Goal: Information Seeking & Learning: Learn about a topic

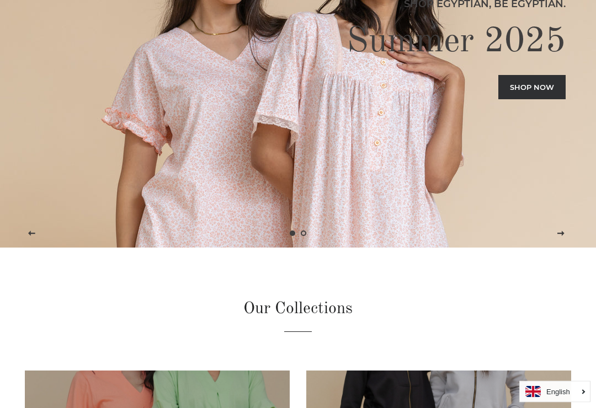
scroll to position [147, 0]
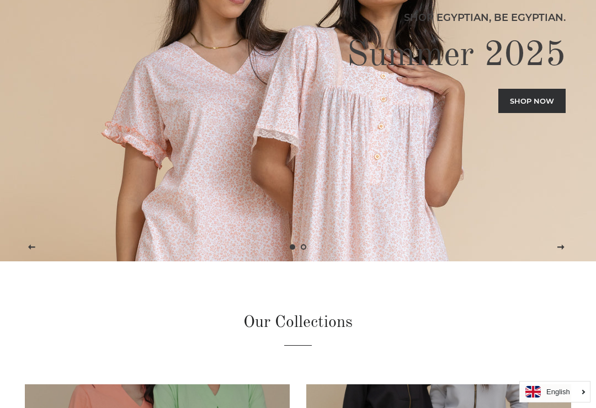
click at [523, 113] on link "Shop now" at bounding box center [531, 101] width 67 height 24
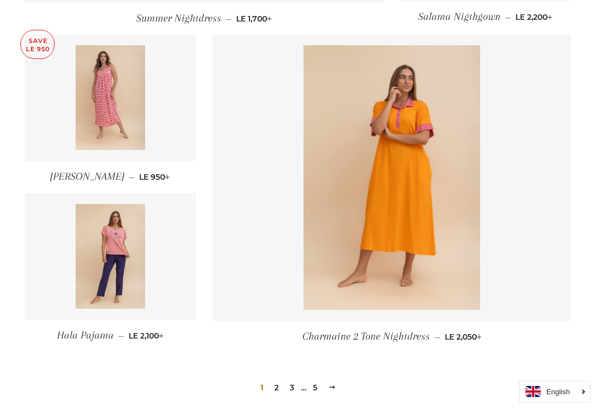
scroll to position [1393, 0]
click at [270, 391] on link "2" at bounding box center [276, 387] width 13 height 17
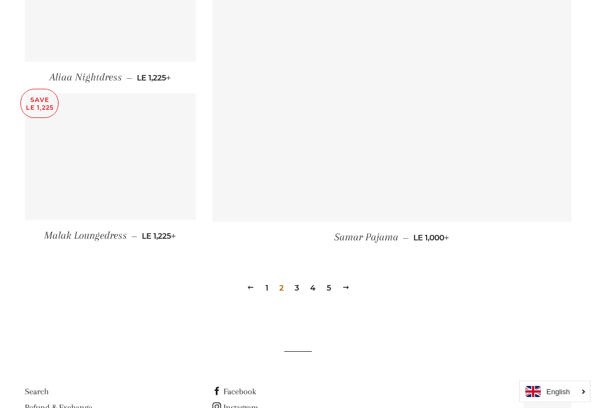
scroll to position [1506, 0]
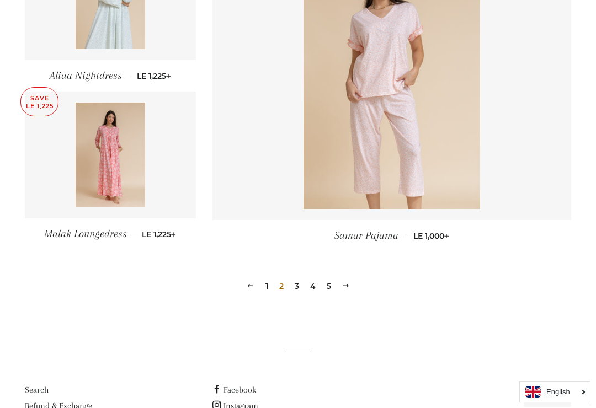
click at [308, 287] on link "4" at bounding box center [313, 286] width 14 height 17
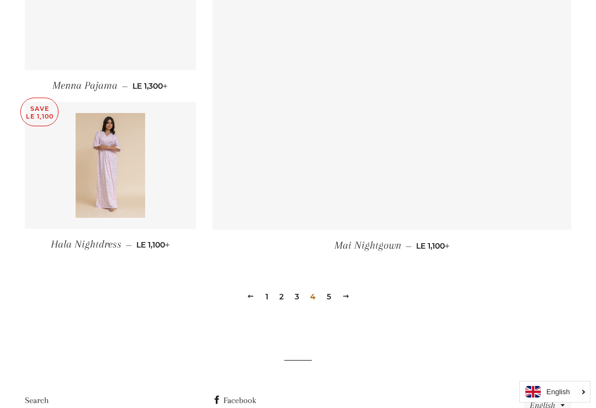
scroll to position [1540, 0]
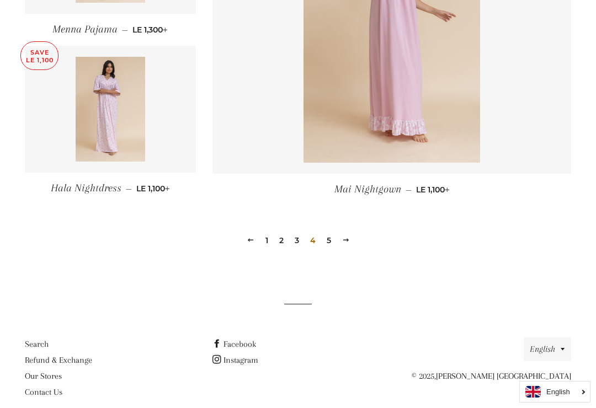
click at [338, 243] on link "Next" at bounding box center [346, 240] width 17 height 17
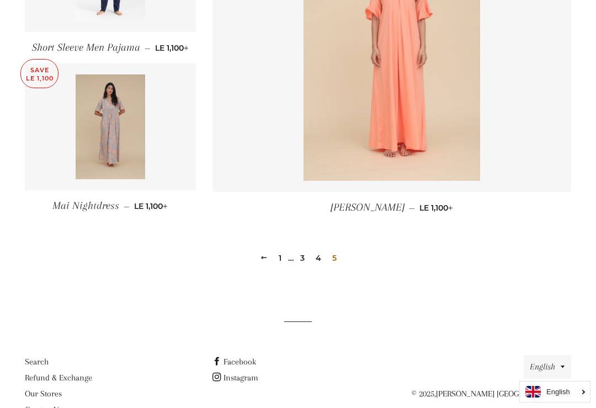
scroll to position [903, 0]
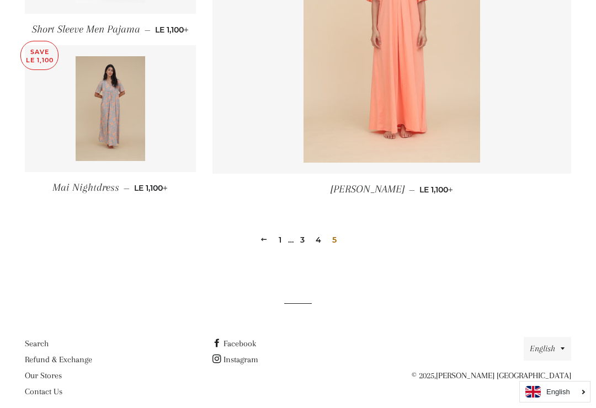
click at [323, 236] on link "4" at bounding box center [318, 240] width 14 height 17
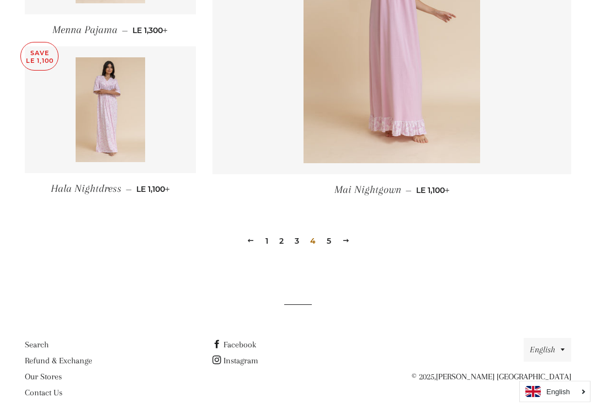
scroll to position [1539, 0]
click at [329, 239] on link "5" at bounding box center [328, 241] width 13 height 17
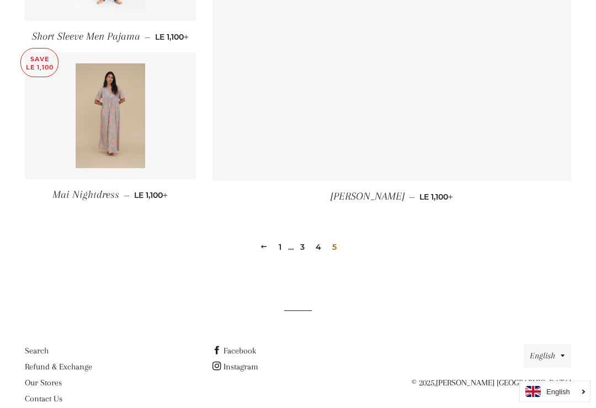
scroll to position [903, 0]
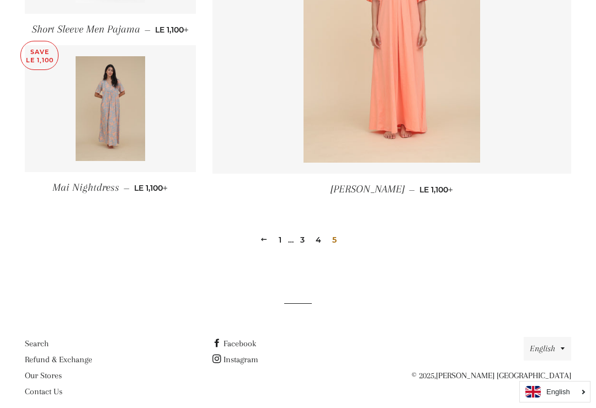
click at [300, 233] on link "3" at bounding box center [302, 240] width 13 height 17
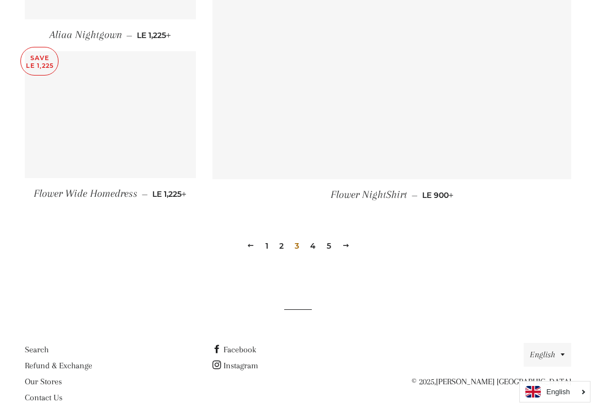
scroll to position [1540, 0]
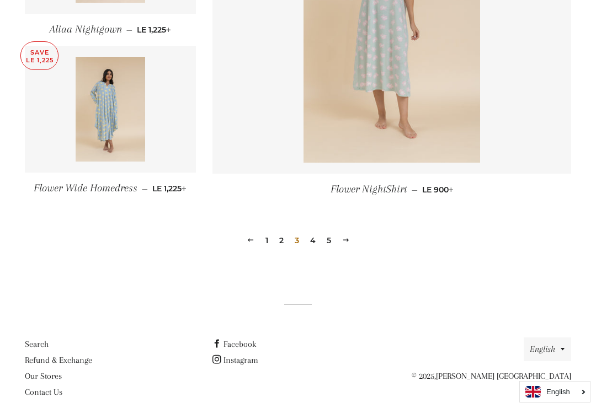
click at [332, 241] on link "5" at bounding box center [328, 240] width 13 height 17
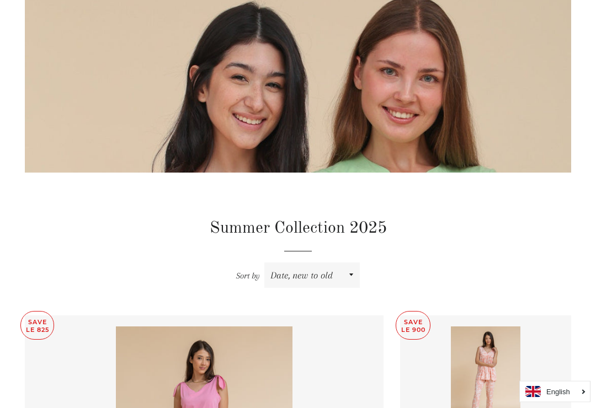
scroll to position [156, 0]
click at [356, 275] on select "Featured Best selling Alphabetically, A-Z Alphabetically, Z-A Price, low to hig…" at bounding box center [311, 275] width 95 height 25
select select "price-ascending"
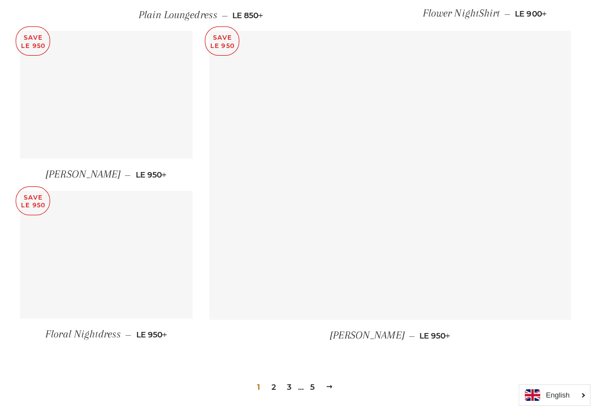
scroll to position [1396, 0]
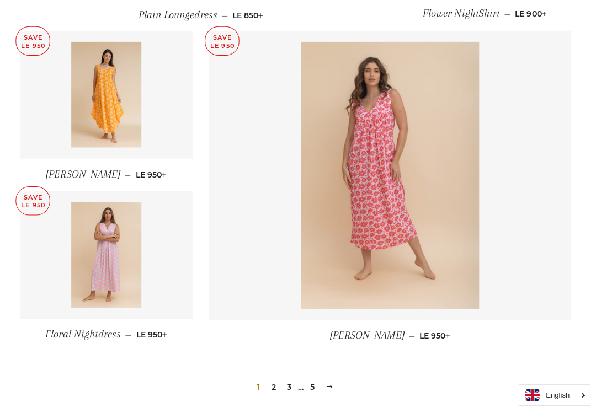
click at [119, 238] on img at bounding box center [111, 252] width 70 height 105
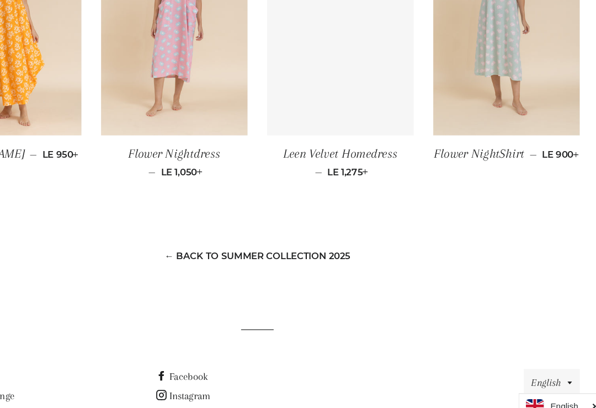
scroll to position [878, 0]
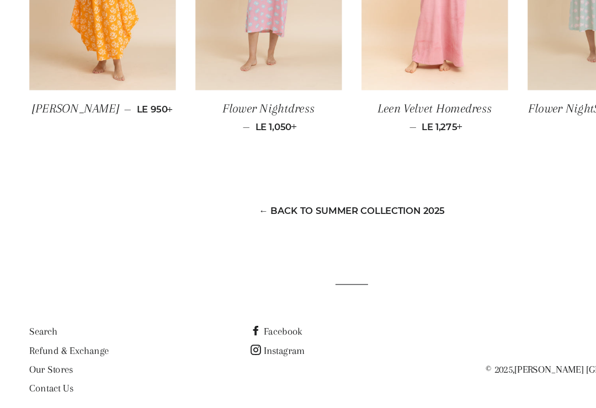
click at [47, 324] on link "Search" at bounding box center [37, 329] width 24 height 10
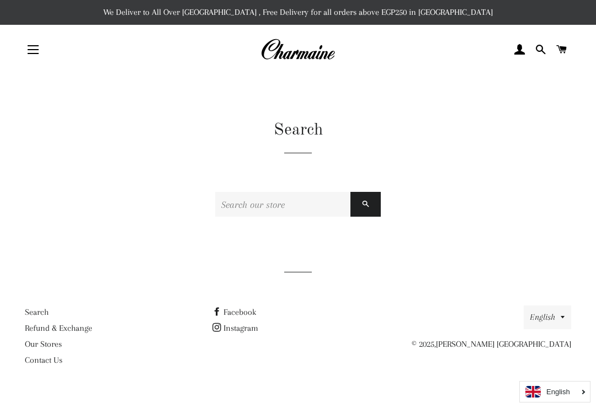
click at [225, 209] on input "Search our store" at bounding box center [282, 204] width 135 height 25
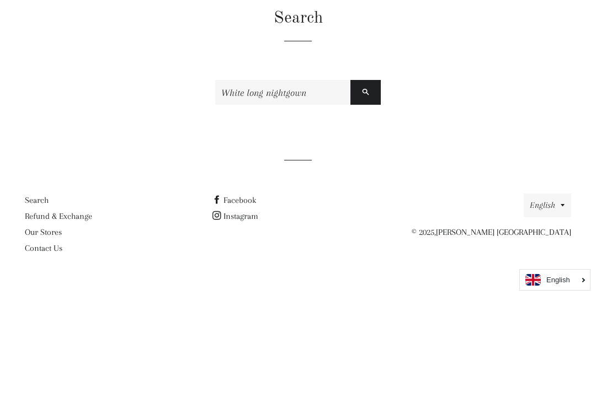
type input "White long nightgown"
click at [365, 192] on button "Search" at bounding box center [365, 204] width 30 height 25
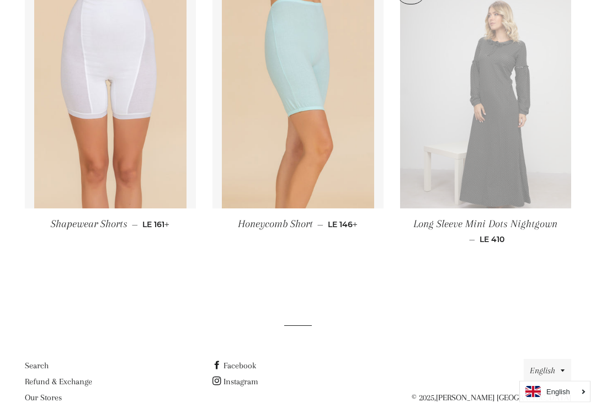
scroll to position [1183, 0]
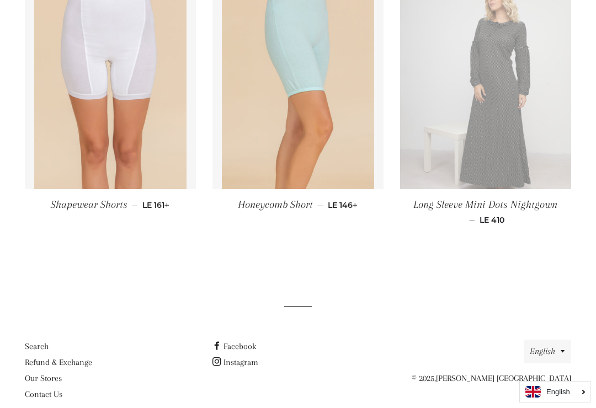
click at [61, 376] on link "Our Stores" at bounding box center [43, 379] width 37 height 10
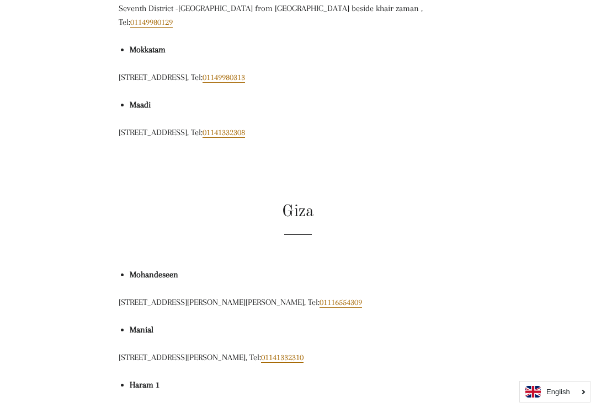
scroll to position [519, 0]
